Goal: Task Accomplishment & Management: Complete application form

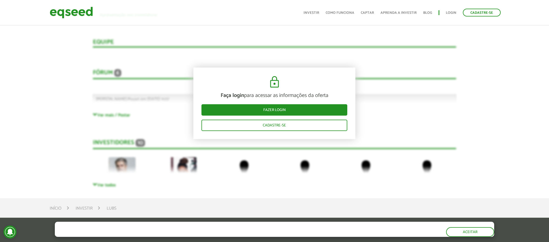
scroll to position [1134, 0]
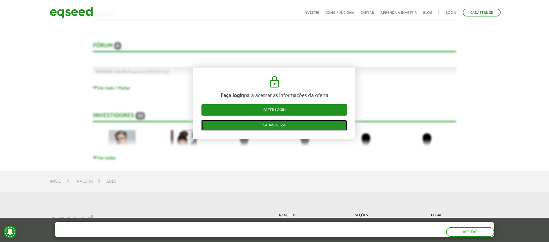
click at [265, 121] on link "Cadastre-se" at bounding box center [274, 125] width 146 height 11
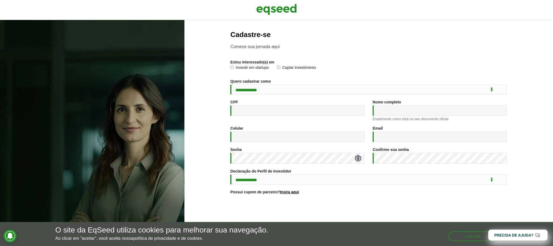
click at [226, 68] on section "**********" at bounding box center [368, 147] width 347 height 232
click at [464, 239] on button "Aceitar" at bounding box center [473, 236] width 49 height 9
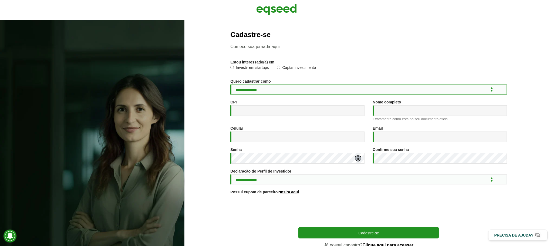
click at [260, 94] on select "**********" at bounding box center [368, 90] width 276 height 10
select select "***"
click at [230, 85] on select "**********" at bounding box center [368, 90] width 276 height 10
click at [270, 110] on input "CPF *" at bounding box center [297, 110] width 134 height 11
click at [269, 111] on input "CPF *" at bounding box center [297, 110] width 134 height 11
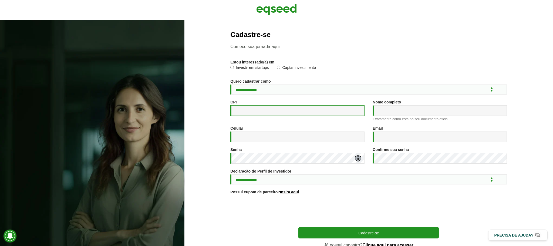
click at [269, 111] on input "CPF *" at bounding box center [297, 110] width 134 height 11
type input "**********"
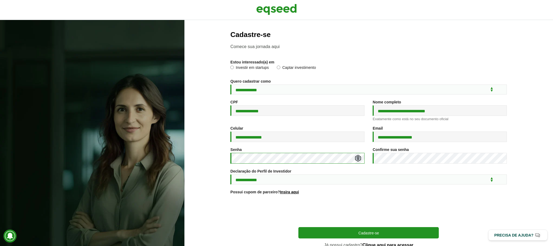
click at [188, 182] on div "**********" at bounding box center [368, 133] width 369 height 226
drag, startPoint x: 420, startPoint y: 171, endPoint x: 420, endPoint y: 168, distance: 2.7
click at [420, 169] on div "Confirme sua senha *" at bounding box center [440, 158] width 142 height 22
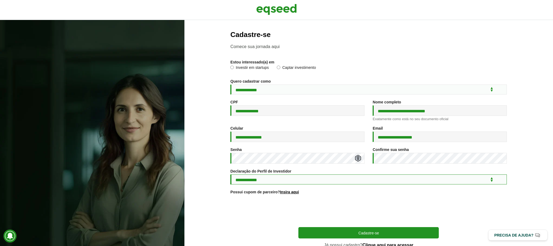
click at [244, 184] on select "**********" at bounding box center [368, 179] width 276 height 10
click at [269, 182] on select "**********" at bounding box center [368, 179] width 276 height 10
select select "***"
click at [230, 178] on select "**********" at bounding box center [368, 179] width 276 height 10
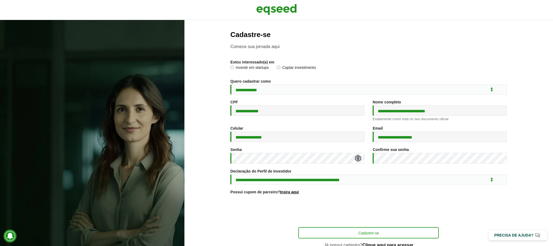
scroll to position [32, 0]
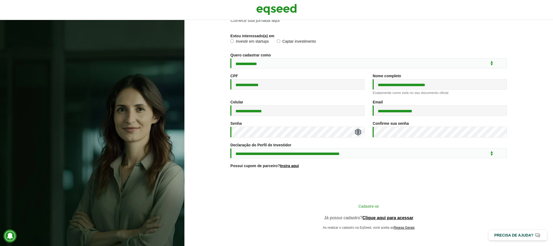
click at [387, 206] on button "Cadastre-se" at bounding box center [368, 206] width 140 height 10
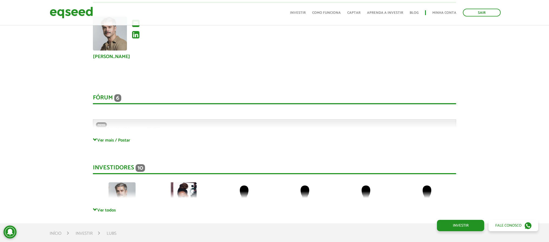
scroll to position [1107, 0]
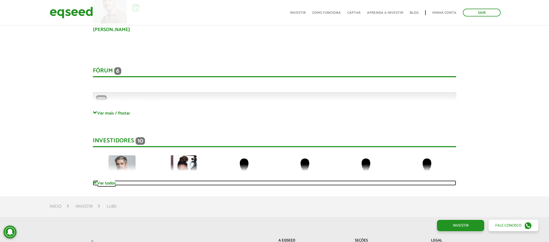
click at [109, 184] on link "Ver todos" at bounding box center [274, 182] width 363 height 5
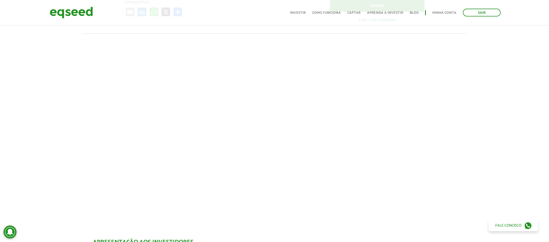
scroll to position [0, 0]
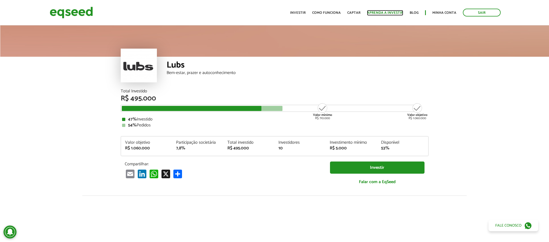
click at [376, 14] on link "Aprenda a investir" at bounding box center [385, 13] width 36 height 4
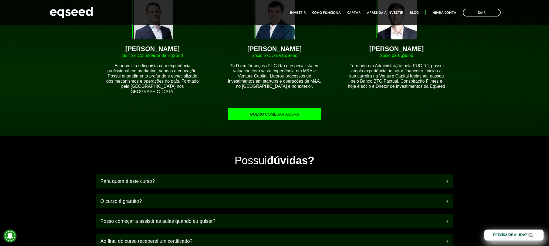
scroll to position [540, 0]
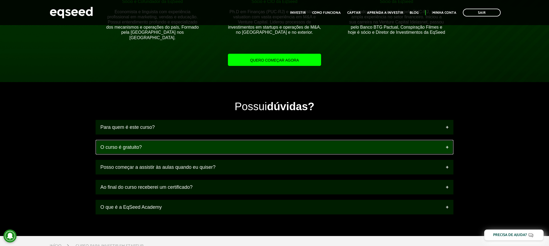
click at [225, 146] on link "O curso é gratuito?" at bounding box center [275, 147] width 358 height 15
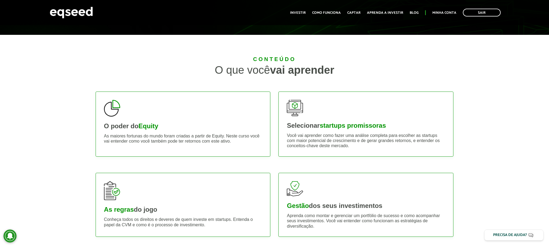
scroll to position [0, 0]
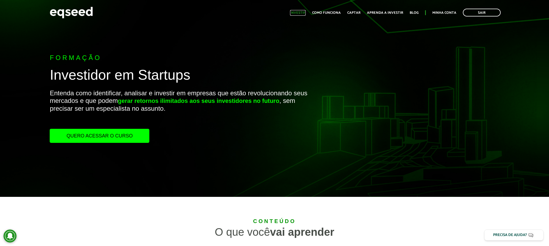
click at [301, 11] on link "Investir" at bounding box center [298, 13] width 16 height 4
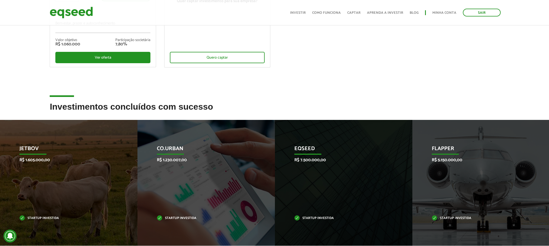
scroll to position [189, 0]
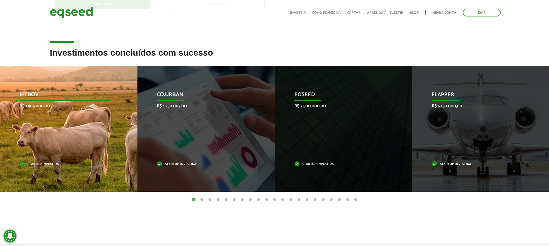
click at [86, 148] on div "JetBov R$ 1.605.000,00 Startup investida" at bounding box center [64, 129] width 129 height 126
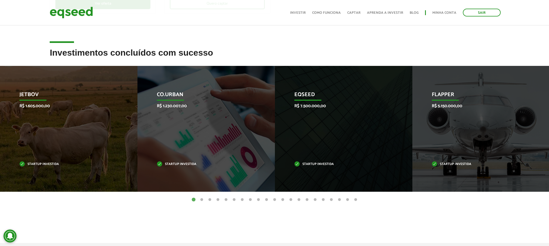
scroll to position [162, 0]
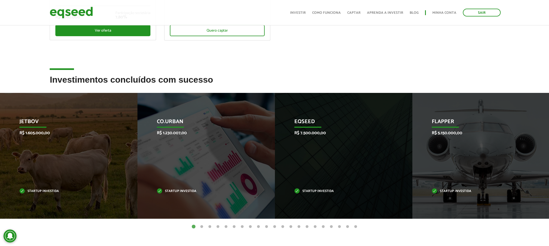
click at [203, 226] on button "2" at bounding box center [201, 226] width 5 height 5
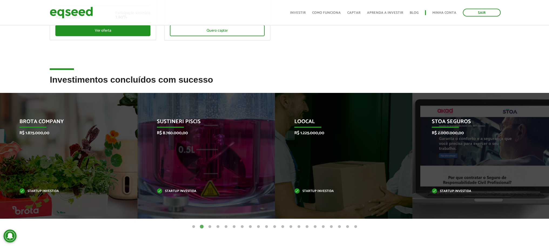
click at [208, 226] on button "3" at bounding box center [209, 226] width 5 height 5
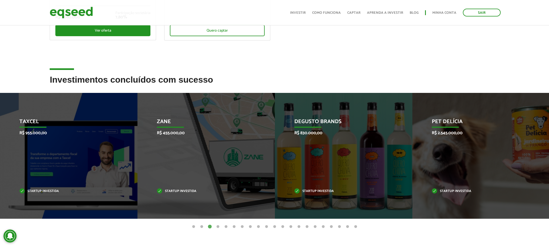
click at [202, 226] on button "2" at bounding box center [201, 226] width 5 height 5
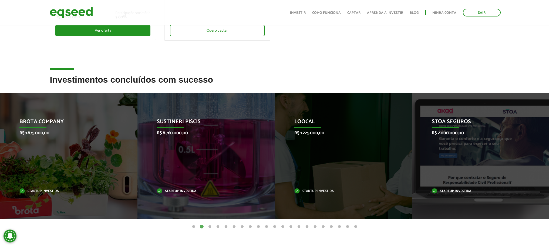
click at [211, 226] on button "3" at bounding box center [209, 226] width 5 height 5
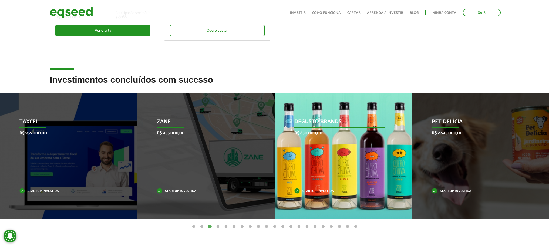
click at [358, 195] on div "Degusto Brands R$ 830.000,00 Startup investida" at bounding box center [339, 156] width 129 height 126
click at [313, 192] on p "Startup investida" at bounding box center [339, 191] width 90 height 3
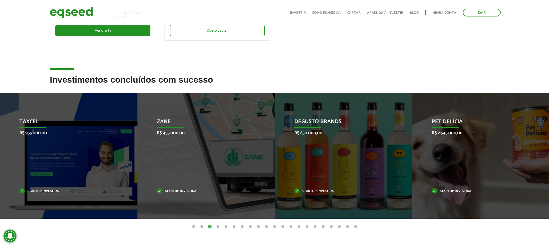
click at [217, 226] on button "4" at bounding box center [217, 226] width 5 height 5
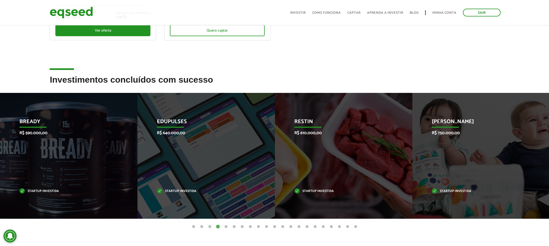
click at [227, 225] on button "5" at bounding box center [225, 226] width 5 height 5
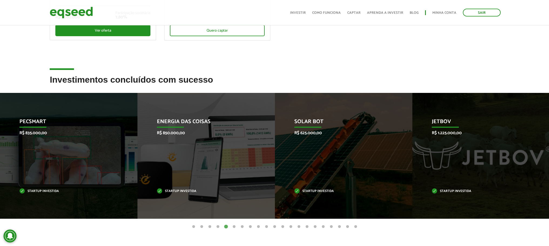
click at [234, 225] on button "6" at bounding box center [233, 226] width 5 height 5
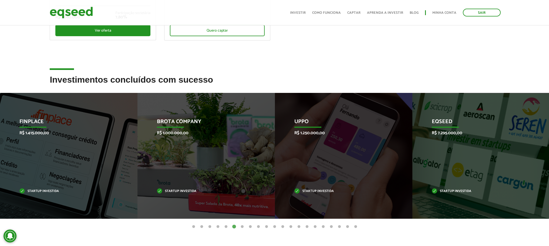
click at [241, 225] on button "7" at bounding box center [241, 226] width 5 height 5
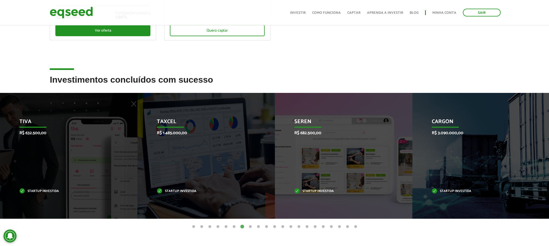
click at [251, 227] on button "8" at bounding box center [250, 226] width 5 height 5
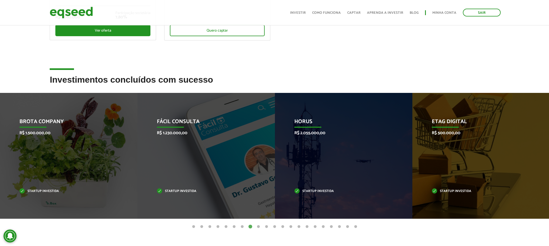
click at [259, 228] on button "9" at bounding box center [258, 226] width 5 height 5
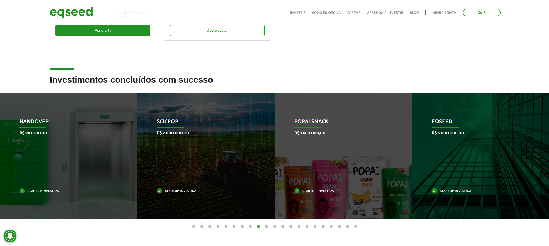
click at [267, 225] on button "10" at bounding box center [266, 226] width 5 height 5
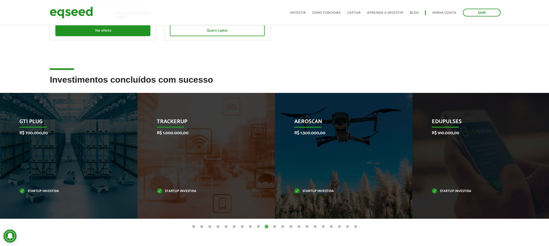
click at [278, 225] on ul "1 2 3 4 5 6 7 8 9 10 11 12 13 14 15 16 17 18 19 20 21" at bounding box center [274, 227] width 549 height 6
click at [275, 225] on button "11" at bounding box center [274, 226] width 5 height 5
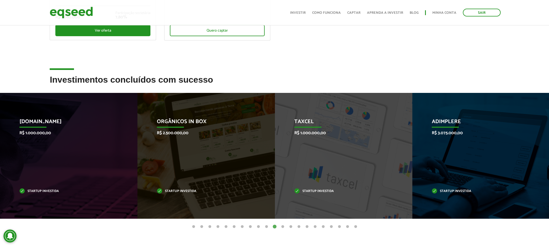
click at [284, 224] on button "12" at bounding box center [282, 226] width 5 height 5
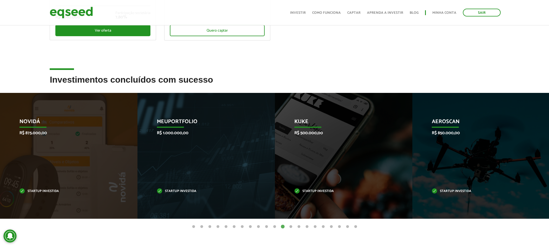
click at [293, 225] on button "13" at bounding box center [290, 226] width 5 height 5
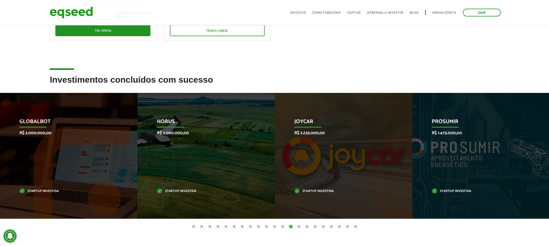
click at [298, 225] on button "14" at bounding box center [298, 226] width 5 height 5
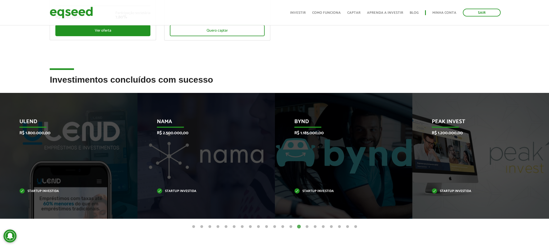
click at [305, 225] on button "15" at bounding box center [306, 226] width 5 height 5
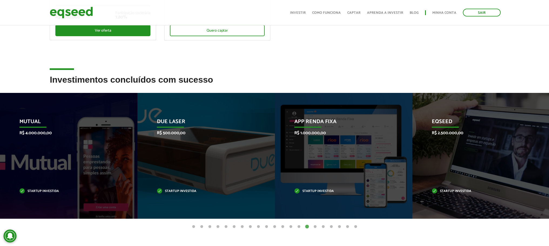
click at [314, 225] on button "16" at bounding box center [314, 226] width 5 height 5
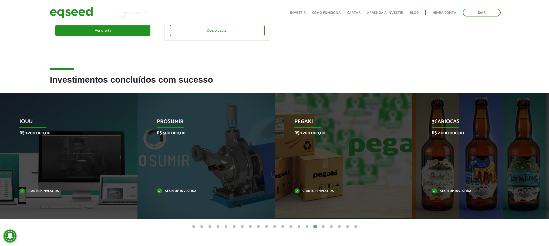
click at [322, 226] on button "17" at bounding box center [322, 226] width 5 height 5
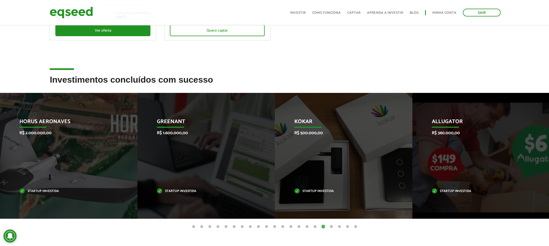
click at [322, 226] on button "17" at bounding box center [322, 226] width 5 height 5
click at [330, 226] on button "18" at bounding box center [331, 226] width 5 height 5
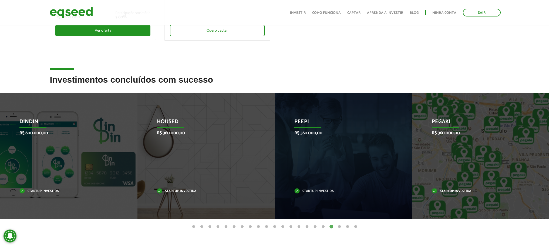
click at [338, 229] on button "19" at bounding box center [339, 226] width 5 height 5
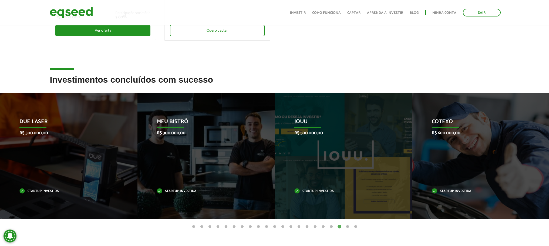
click at [345, 225] on ul "1 2 3 4 5 6 7 8 9 10 11 12 13 14 15 16 17 18 19 20 21" at bounding box center [274, 227] width 549 height 6
click at [345, 225] on button "20" at bounding box center [347, 226] width 5 height 5
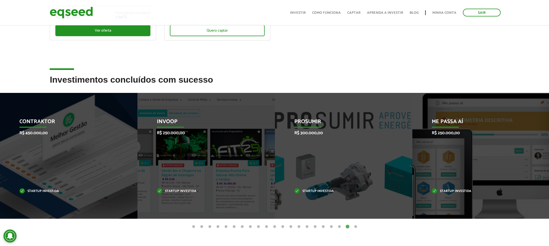
click at [356, 225] on button "21" at bounding box center [355, 226] width 5 height 5
